Goal: Task Accomplishment & Management: Use online tool/utility

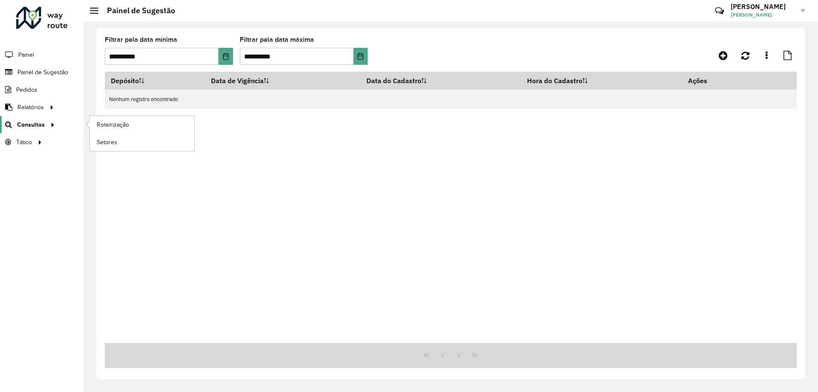
click at [34, 122] on span "Consultas" at bounding box center [31, 124] width 28 height 9
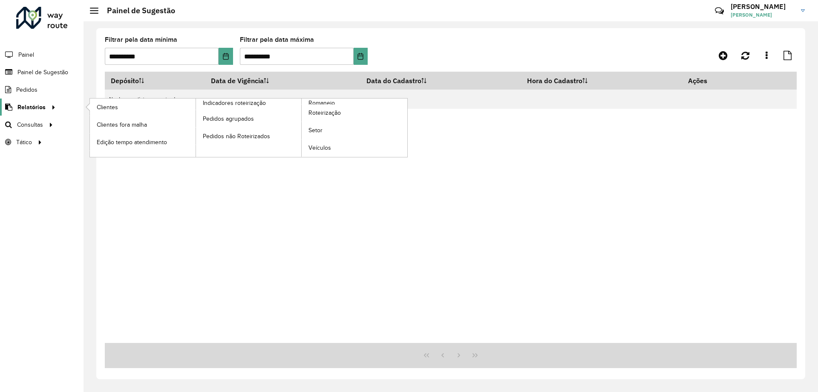
click at [31, 108] on span "Relatórios" at bounding box center [31, 107] width 28 height 9
click at [117, 111] on span "Clientes" at bounding box center [108, 107] width 23 height 9
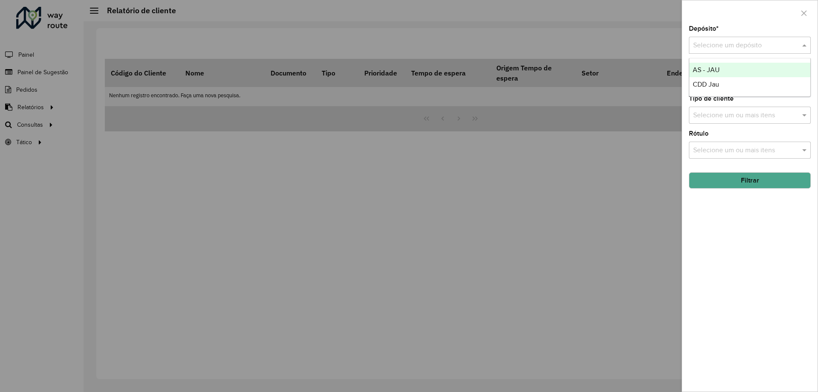
click at [796, 48] on div at bounding box center [750, 45] width 122 height 11
click at [722, 82] on div "CDD Jau" at bounding box center [749, 84] width 121 height 14
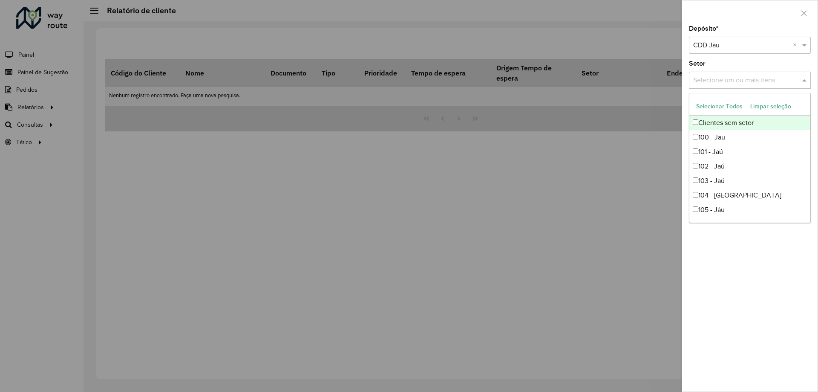
click at [761, 81] on input "text" at bounding box center [745, 80] width 109 height 10
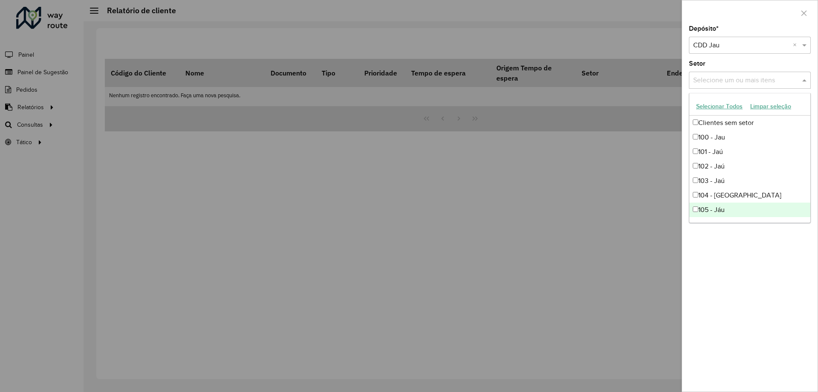
click at [735, 246] on div "Depósito * Selecione um depósito × CDD Jau × Setor Selecione um ou mais itens T…" at bounding box center [749, 209] width 135 height 366
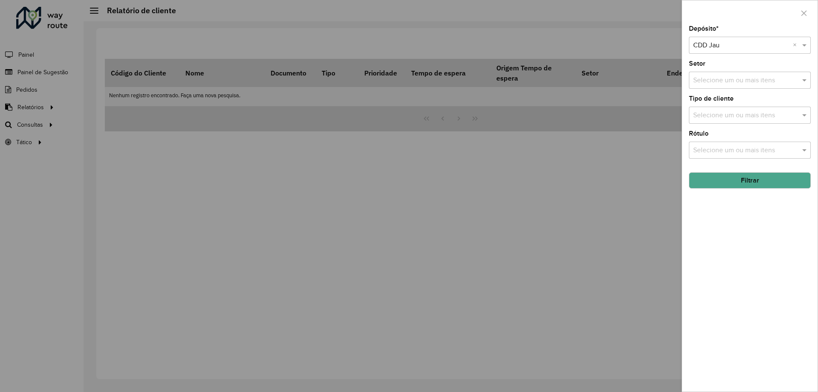
drag, startPoint x: 723, startPoint y: 147, endPoint x: 747, endPoint y: 152, distance: 24.3
click at [726, 149] on input "text" at bounding box center [745, 150] width 109 height 10
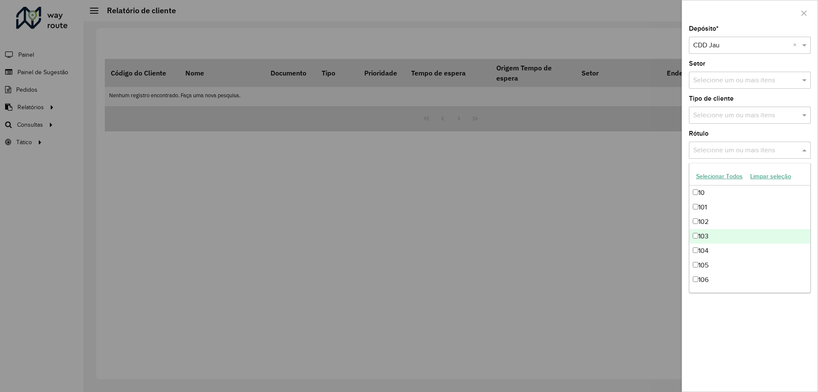
click at [751, 353] on div "Depósito * Selecione um depósito × CDD Jau × Setor Selecione um ou mais itens T…" at bounding box center [749, 209] width 135 height 366
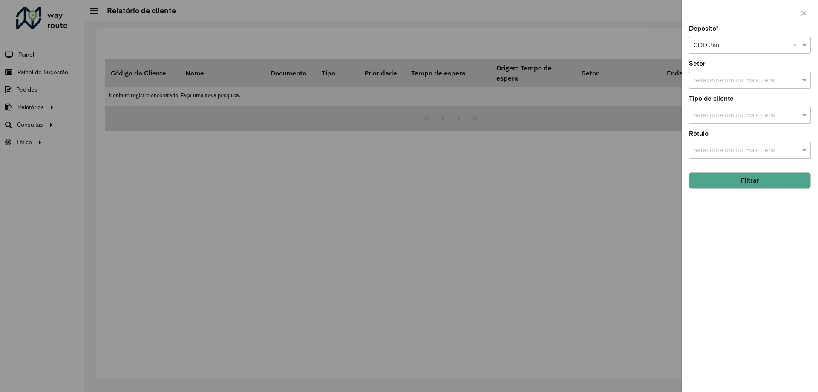
click at [738, 110] on div "Selecione um ou mais itens" at bounding box center [750, 115] width 122 height 17
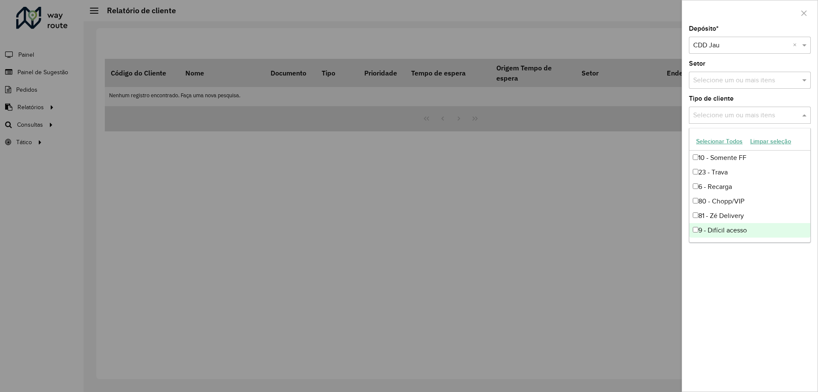
click at [728, 229] on div "9 - Difícil acesso" at bounding box center [749, 230] width 121 height 14
drag, startPoint x: 740, startPoint y: 292, endPoint x: 747, endPoint y: 269, distance: 24.1
click at [740, 290] on div "Depósito * Selecione um depósito × CDD Jau × Setor Selecione um ou mais itens T…" at bounding box center [749, 209] width 135 height 366
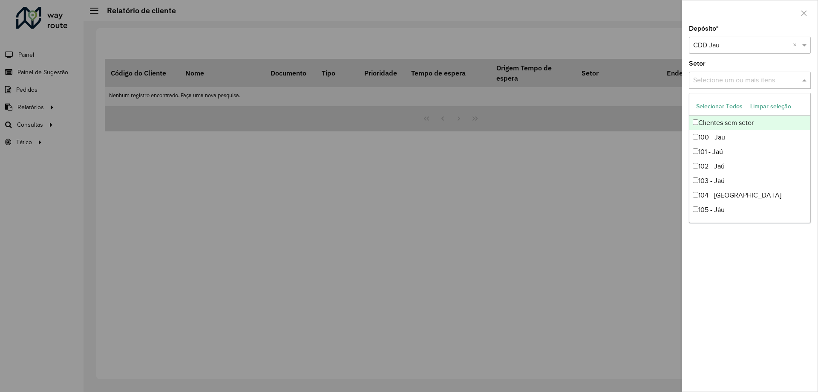
click at [729, 82] on input "text" at bounding box center [745, 80] width 109 height 10
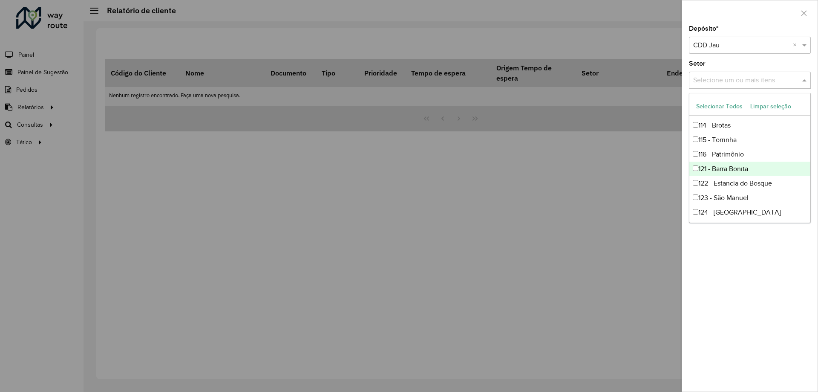
scroll to position [170, 0]
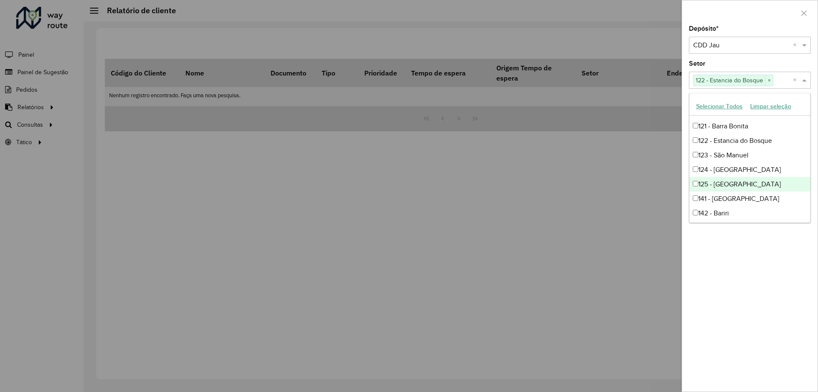
click at [746, 255] on div "Depósito * Selecione um depósito × CDD Jau × Setor Selecione um ou mais itens 1…" at bounding box center [749, 209] width 135 height 366
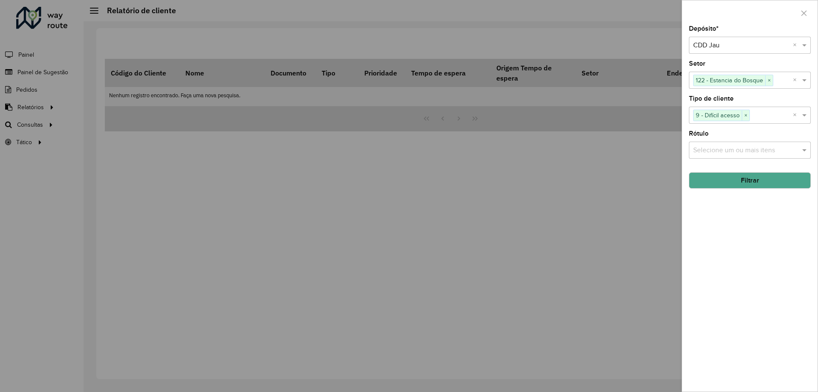
click at [754, 177] on button "Filtrar" at bounding box center [750, 180] width 122 height 16
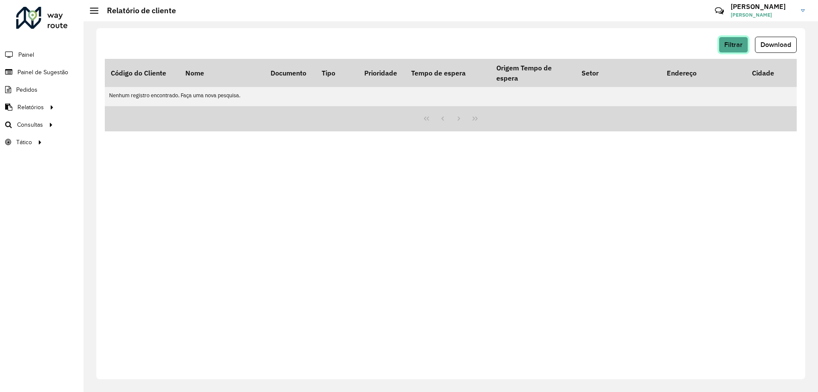
click at [737, 49] on button "Filtrar" at bounding box center [733, 45] width 29 height 16
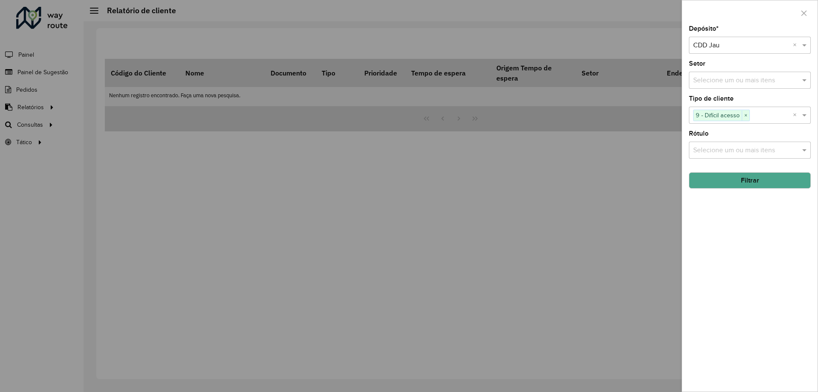
click at [751, 182] on button "Filtrar" at bounding box center [750, 180] width 122 height 16
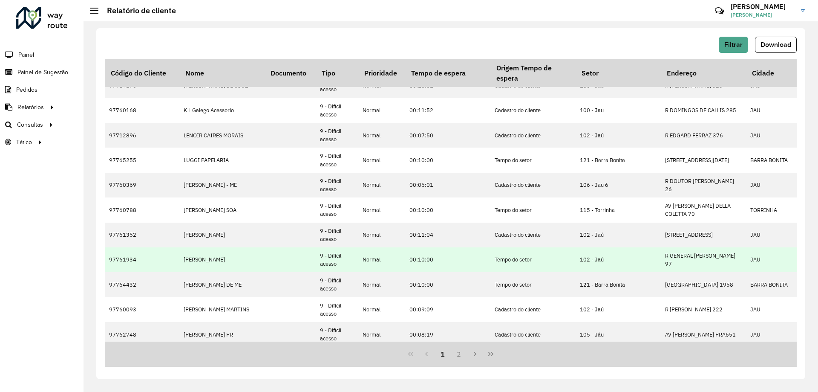
scroll to position [246, 0]
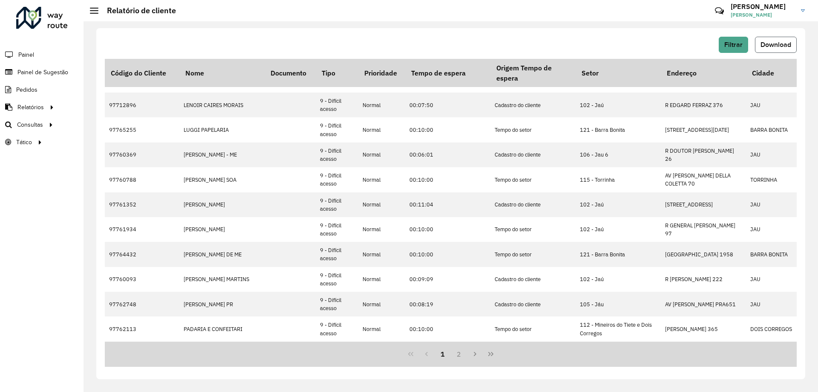
click at [781, 45] on span "Download" at bounding box center [776, 44] width 31 height 7
